Goal: Task Accomplishment & Management: Manage account settings

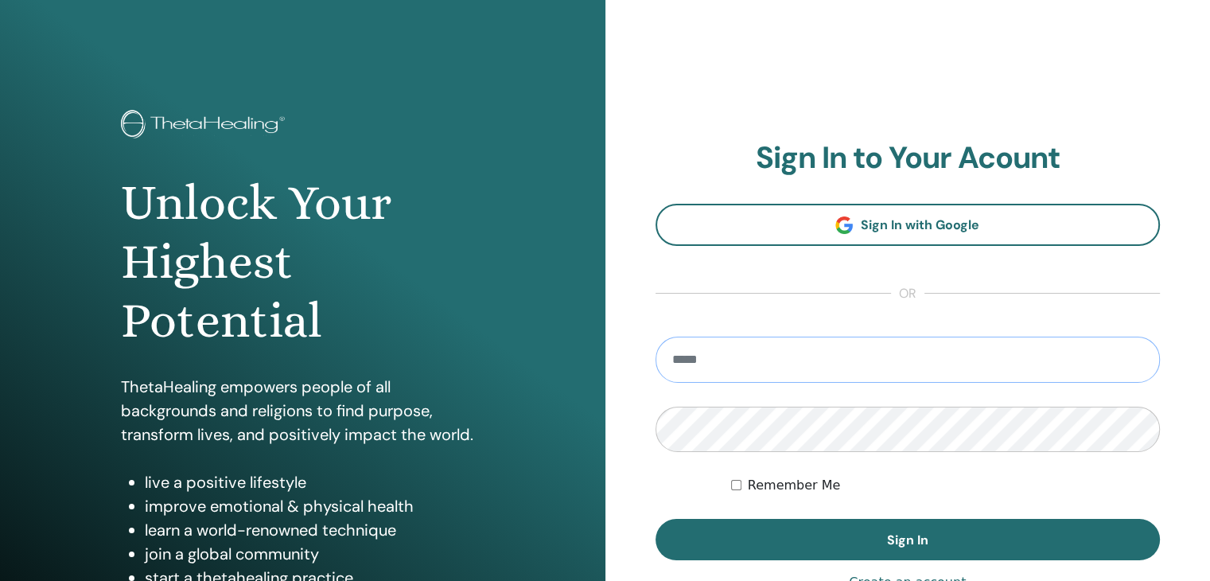
type input "**********"
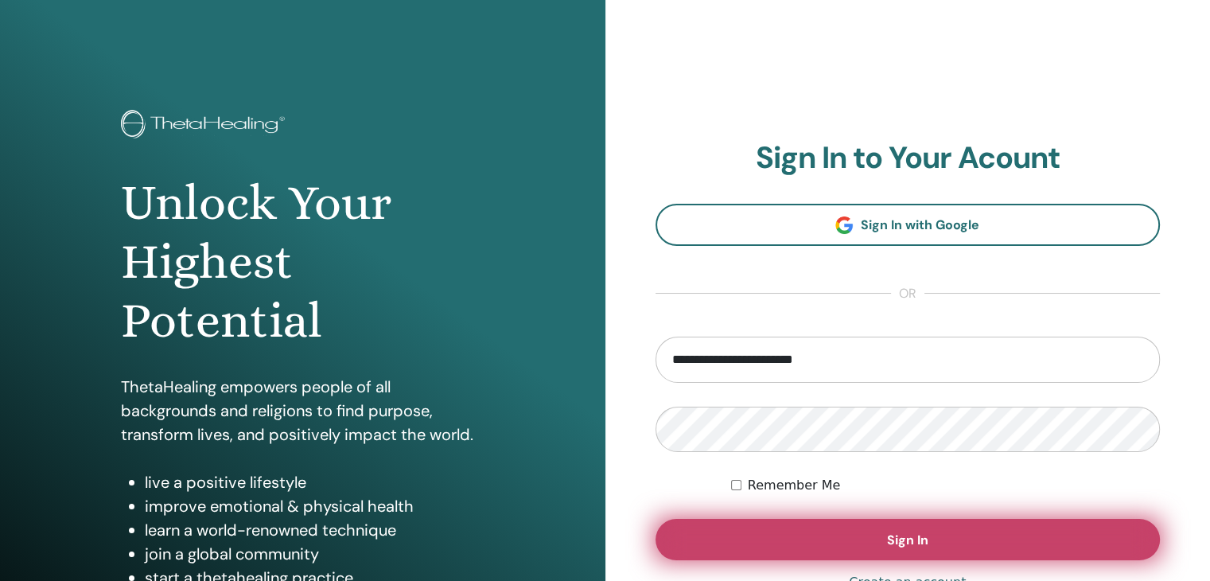
click at [719, 544] on button "Sign In" at bounding box center [908, 539] width 505 height 41
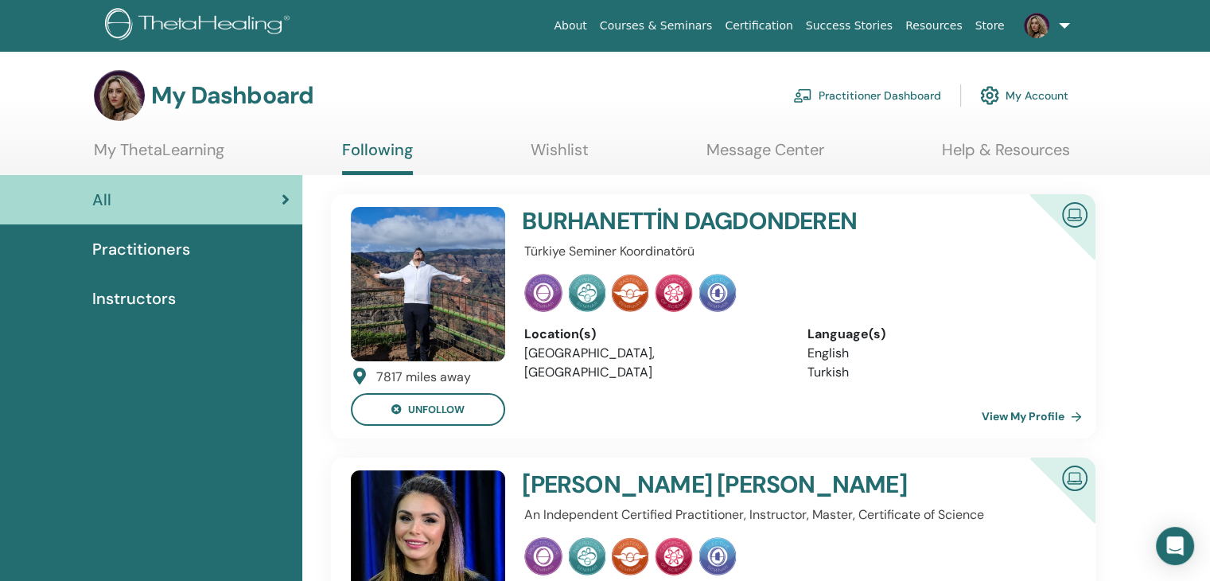
click at [1064, 20] on link at bounding box center [1043, 25] width 65 height 51
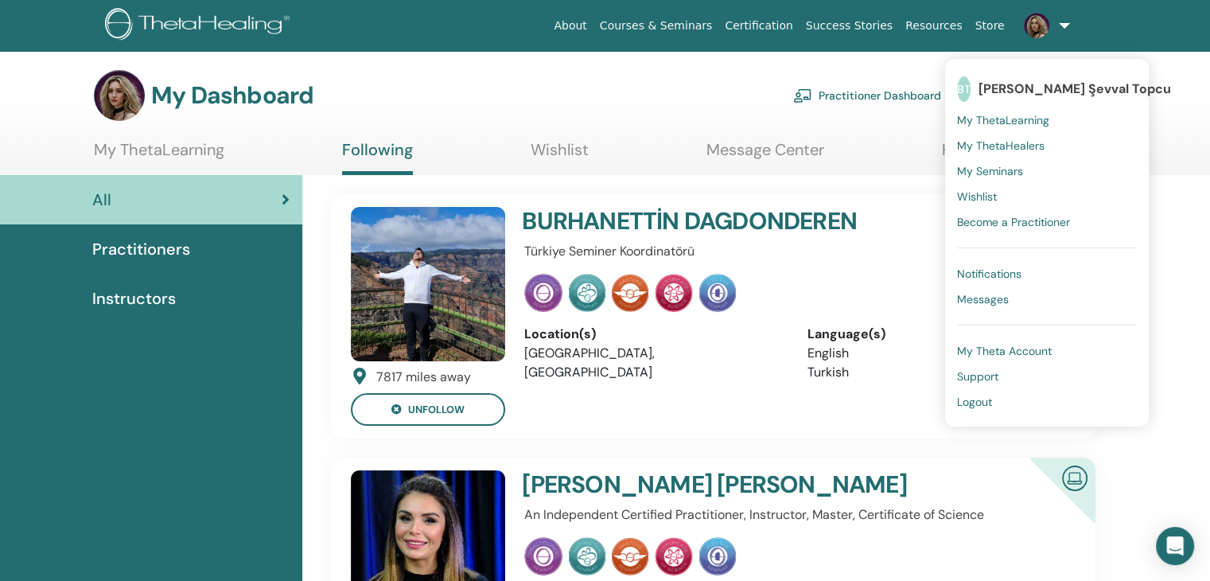
click at [1002, 119] on span "My ThetaLearning" at bounding box center [1003, 120] width 92 height 14
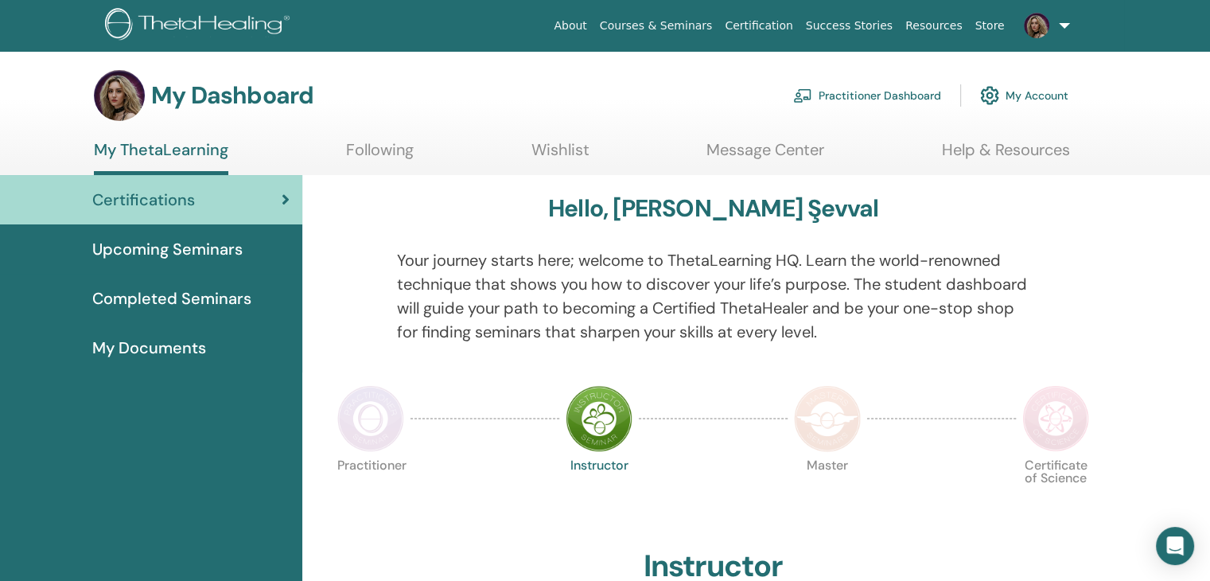
click at [1035, 103] on link "My Account" at bounding box center [1024, 95] width 88 height 35
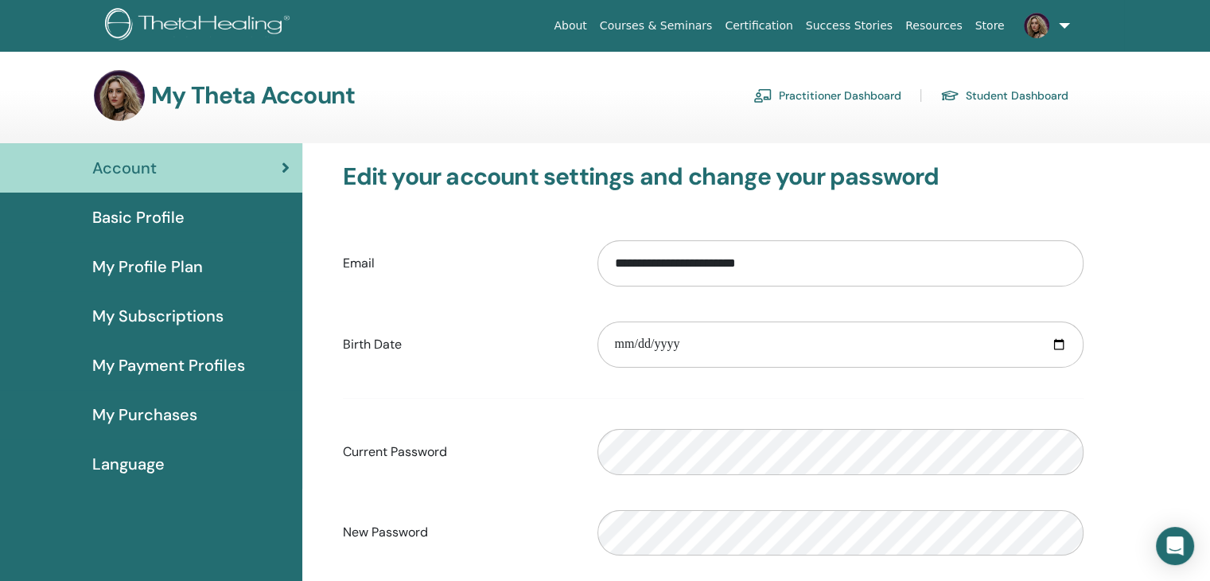
click at [168, 212] on span "Basic Profile" at bounding box center [138, 217] width 92 height 24
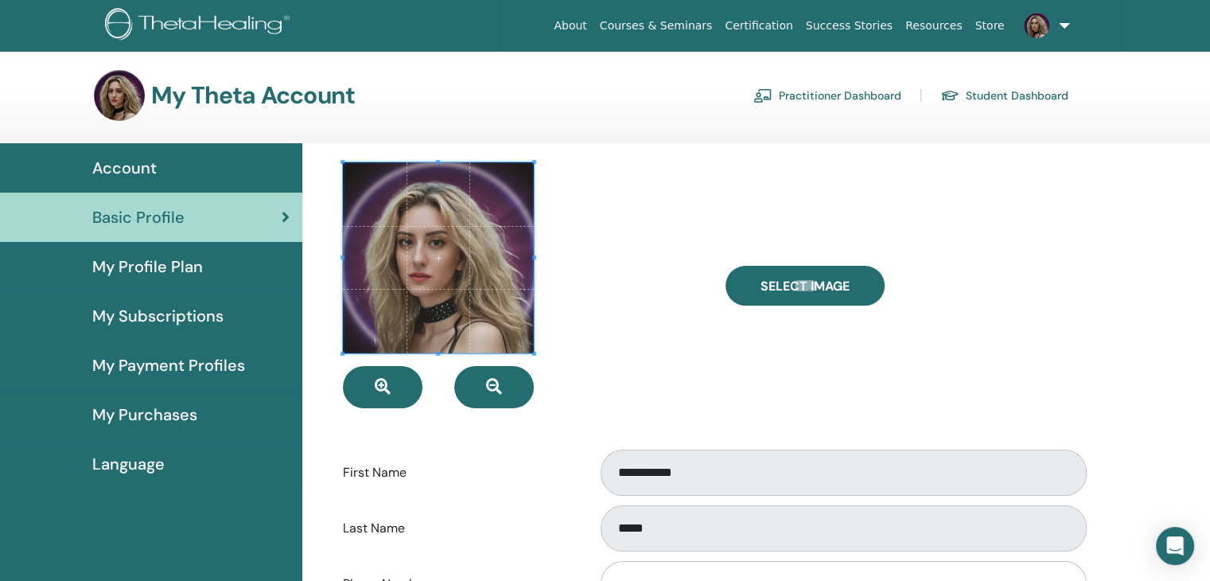
click at [156, 263] on span "My Profile Plan" at bounding box center [147, 267] width 111 height 24
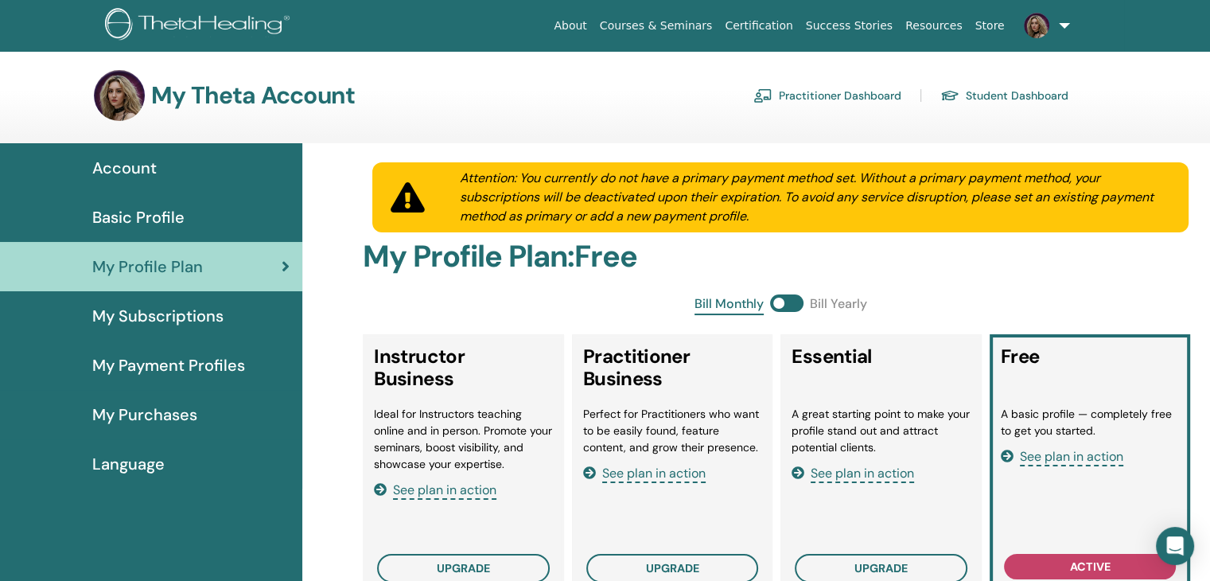
click at [142, 182] on link "Account" at bounding box center [151, 167] width 302 height 49
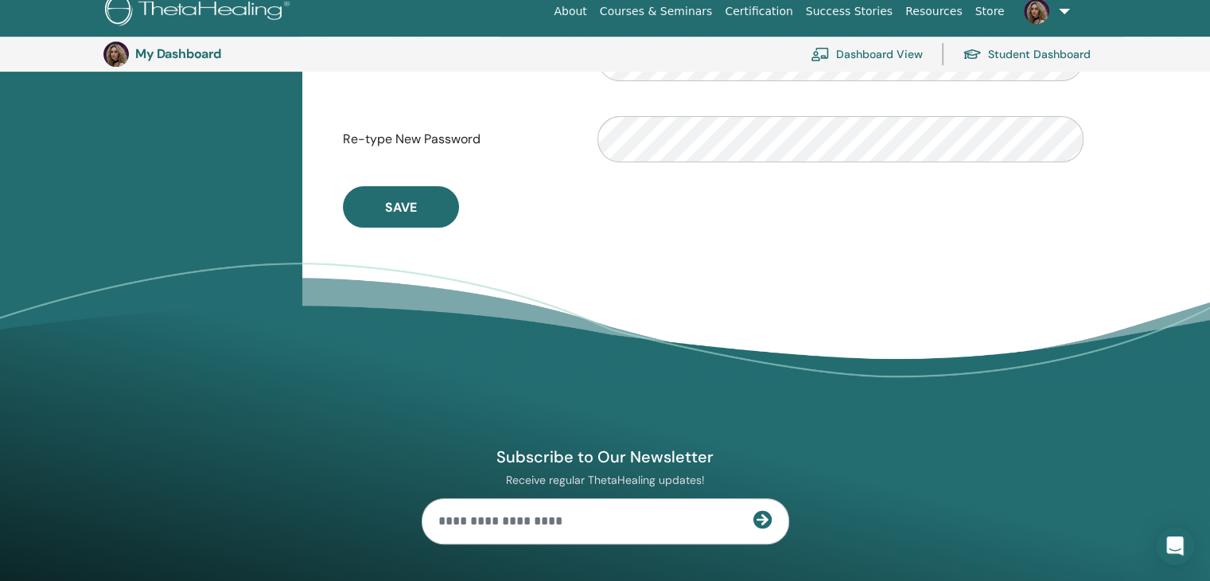
scroll to position [512, 0]
